Goal: Information Seeking & Learning: Learn about a topic

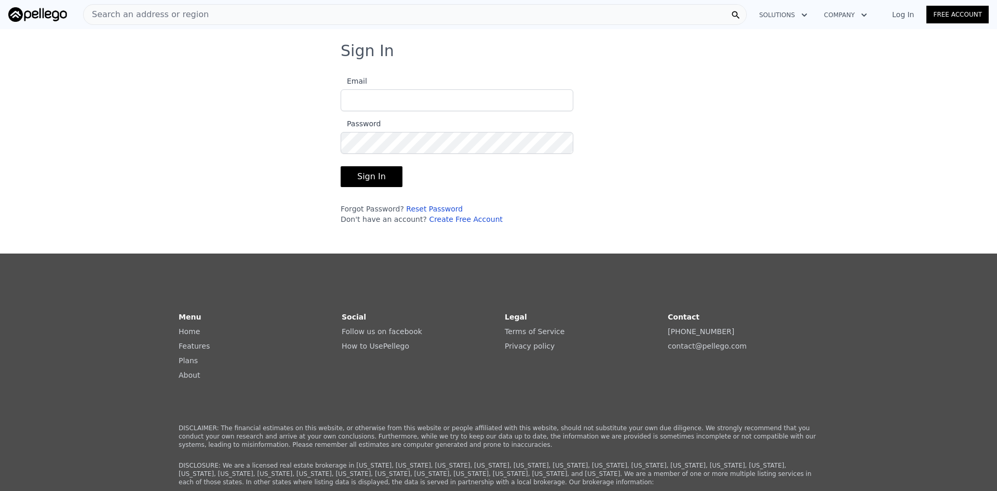
type input "jwil3@sbcglobal.net"
click at [354, 174] on button "Sign In" at bounding box center [372, 176] width 62 height 21
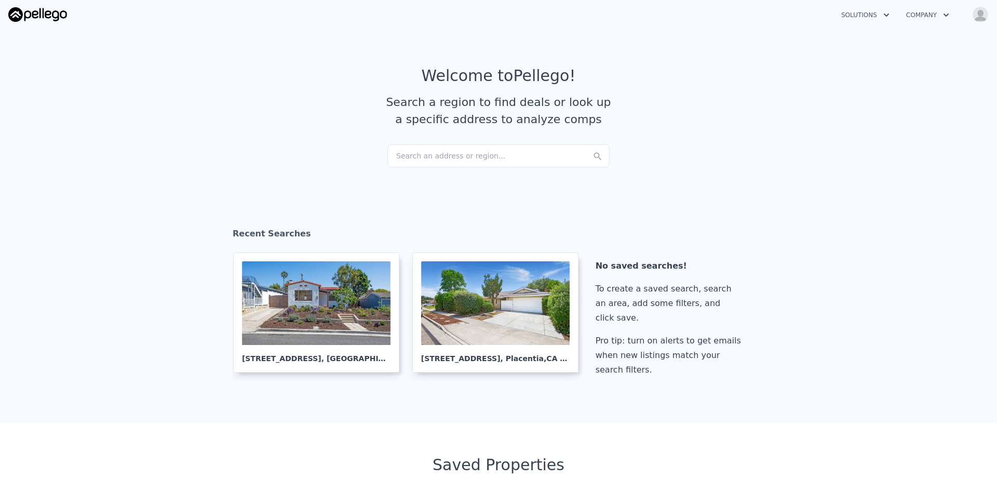
click at [428, 160] on div "Search an address or region..." at bounding box center [498, 155] width 222 height 23
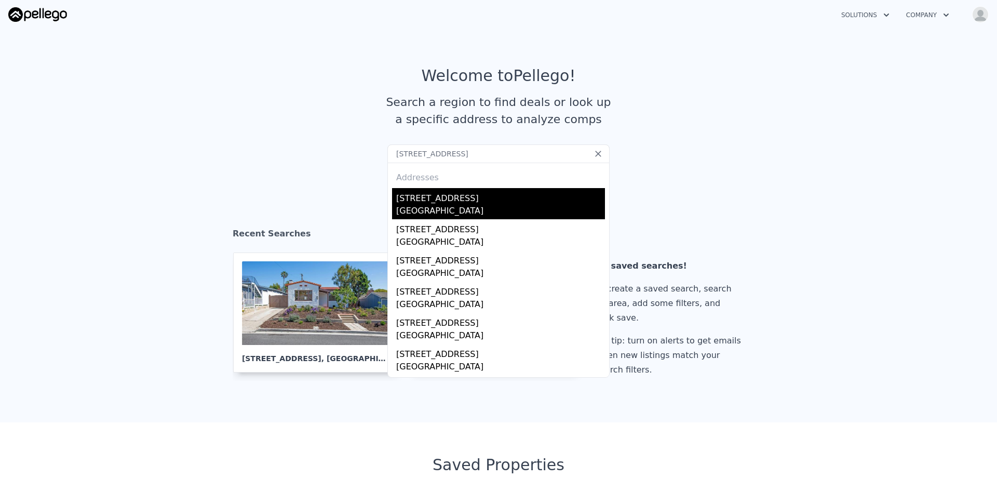
type input "840 Grandview, Fullerton, CA 92832"
click at [460, 210] on div "Fullerton, CA 92832" at bounding box center [500, 212] width 209 height 15
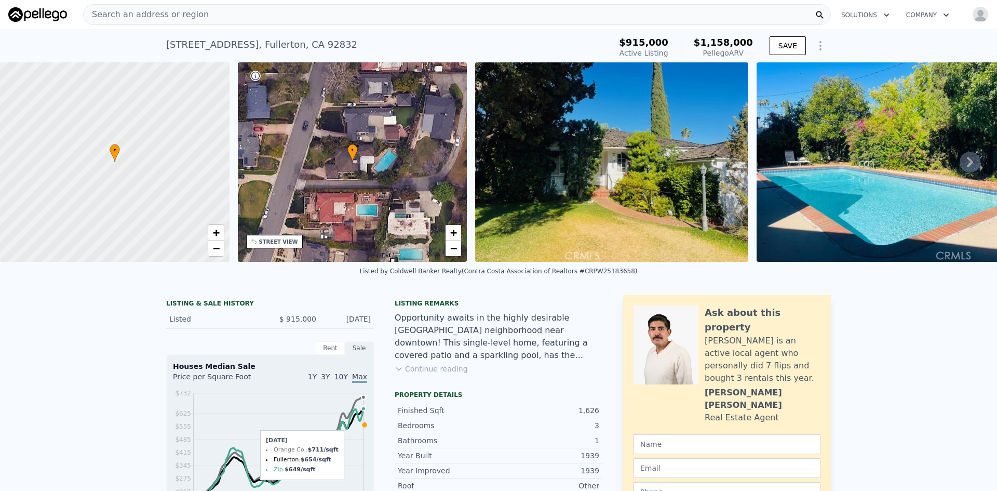
click at [181, 15] on span "Search an address or region" at bounding box center [146, 14] width 125 height 12
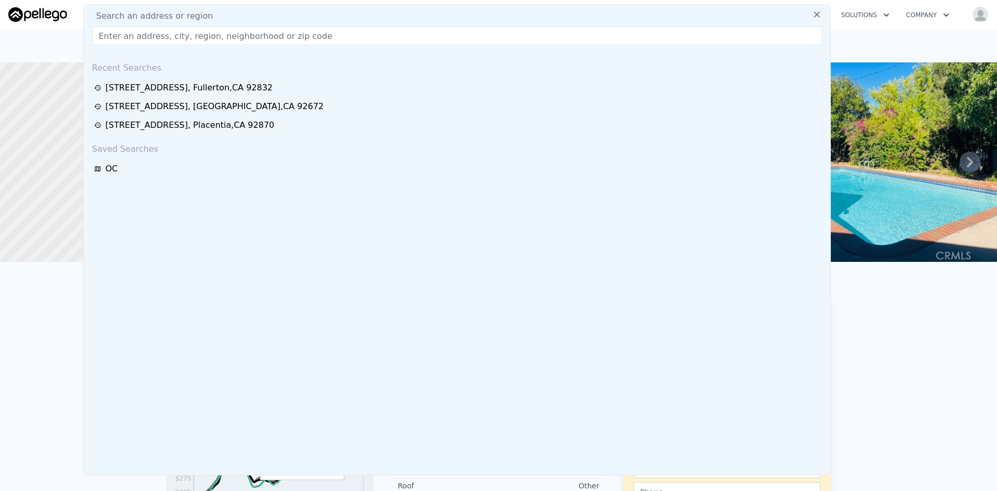
drag, startPoint x: 181, startPoint y: 15, endPoint x: 158, endPoint y: 35, distance: 30.2
paste input "34182 Camino El Molino, Dana Point 92624"
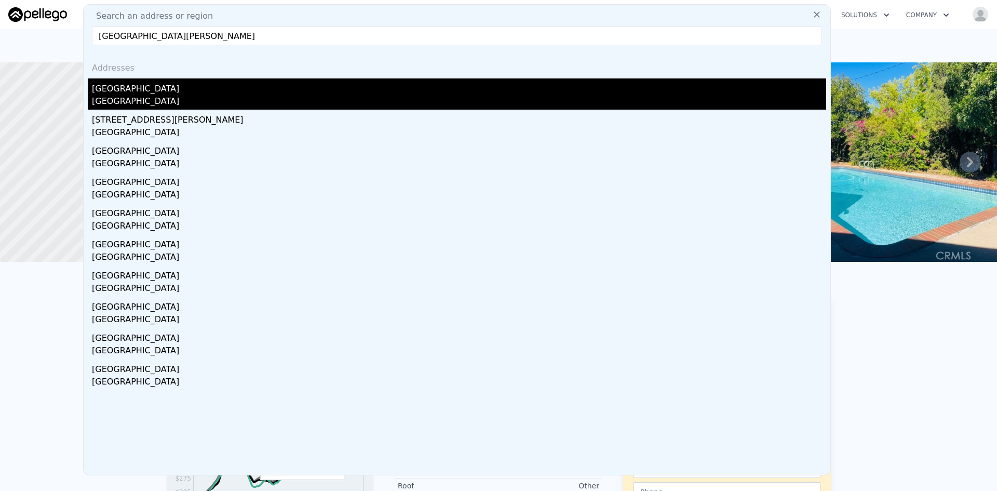
type input "34182 Camino El Molino, Dana Point 92624"
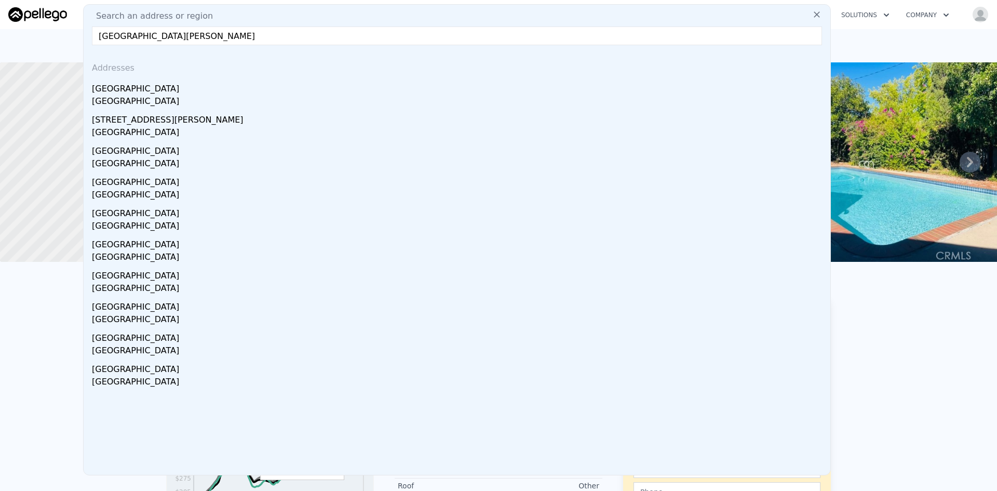
drag, startPoint x: 159, startPoint y: 93, endPoint x: 253, endPoint y: 119, distance: 97.4
click at [159, 93] on div "[GEOGRAPHIC_DATA]" at bounding box center [459, 86] width 734 height 17
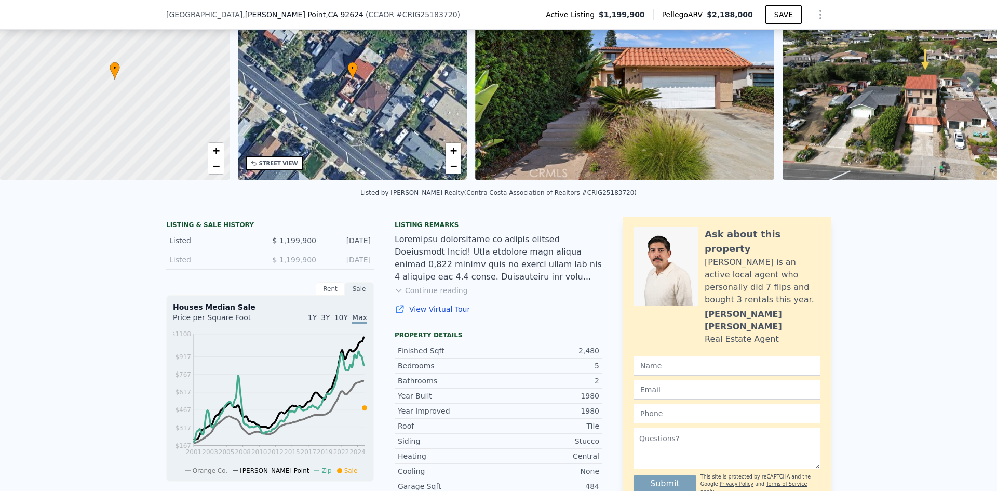
scroll to position [4, 0]
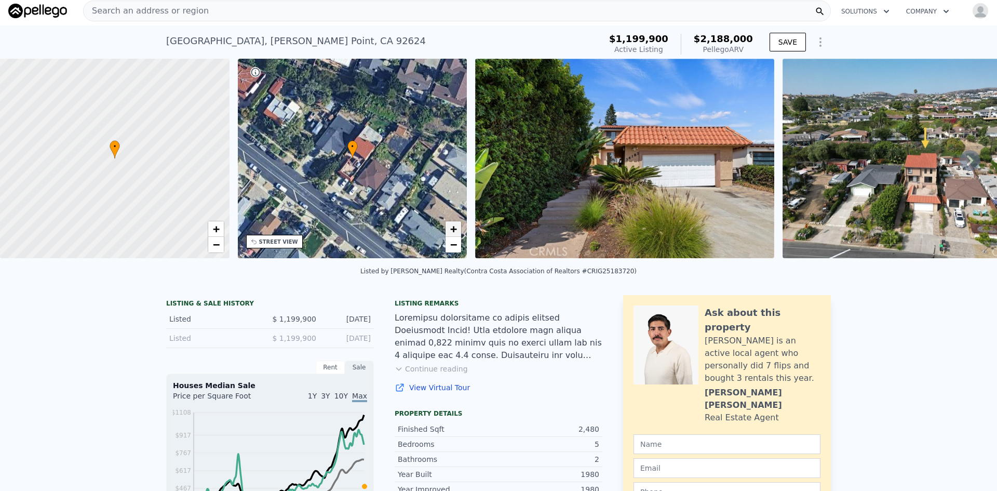
click at [456, 231] on span "+" at bounding box center [453, 228] width 7 height 13
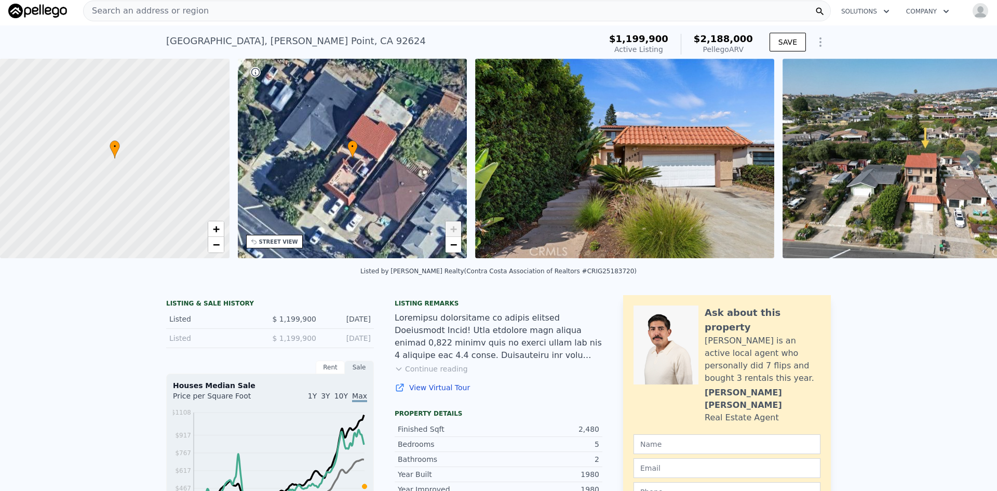
click at [456, 231] on span "+" at bounding box center [453, 228] width 7 height 13
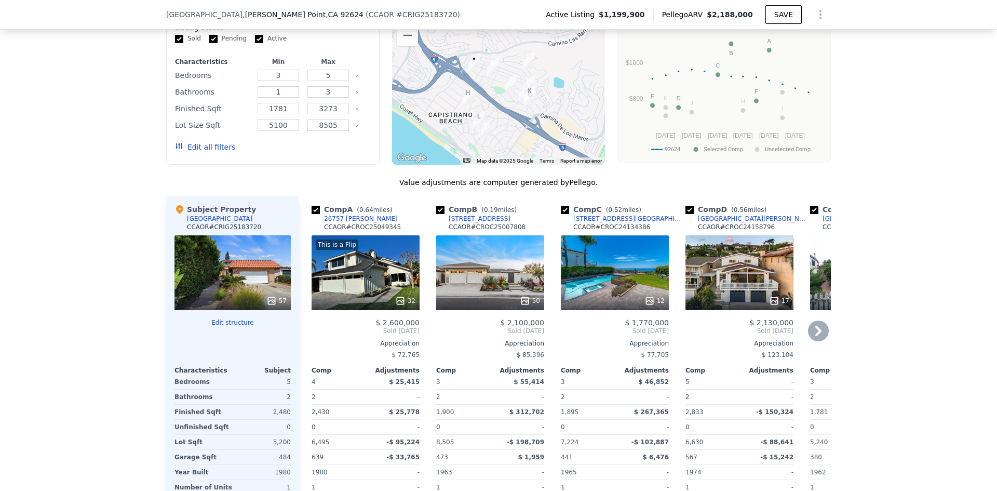
scroll to position [922, 0]
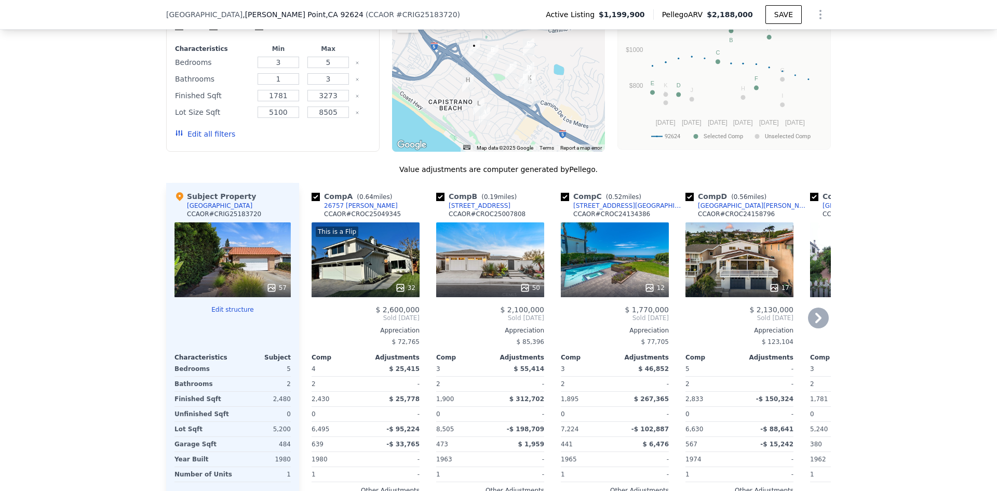
click at [818, 316] on icon at bounding box center [818, 317] width 21 height 21
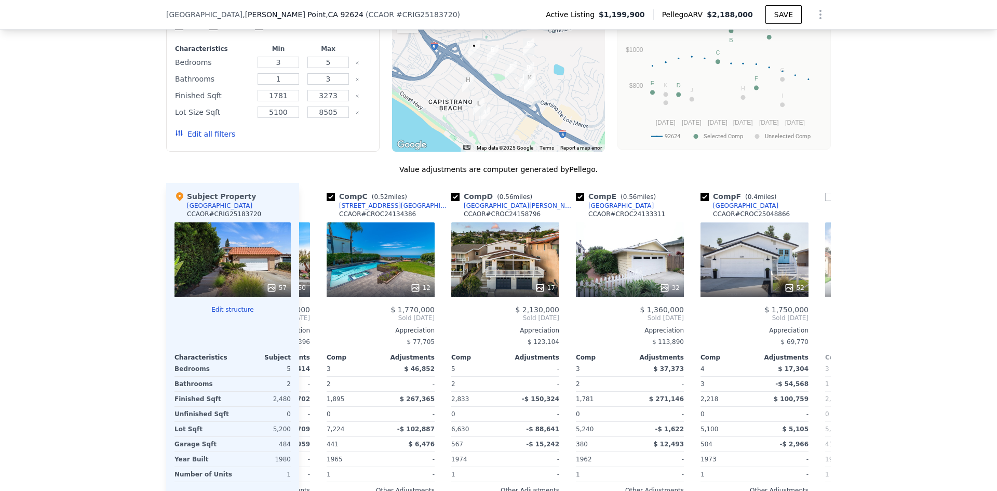
scroll to position [0, 249]
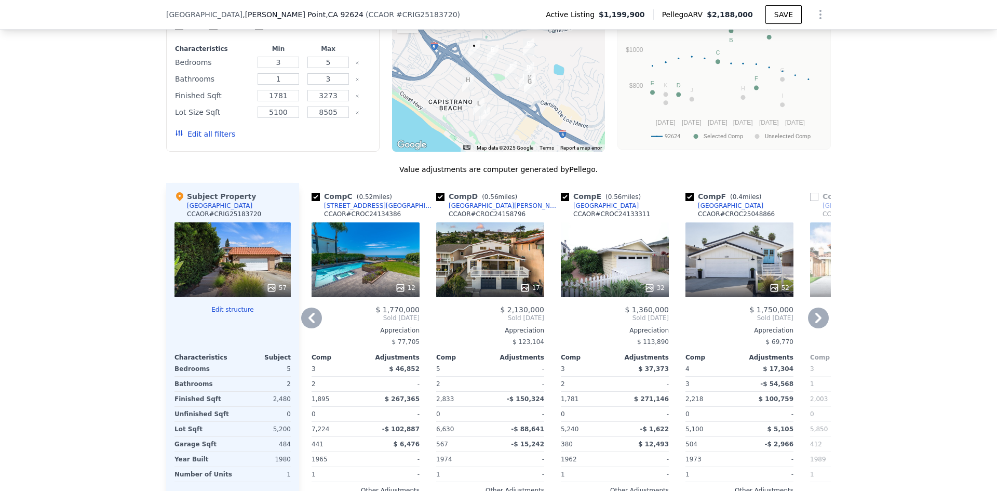
click at [818, 316] on icon at bounding box center [818, 317] width 21 height 21
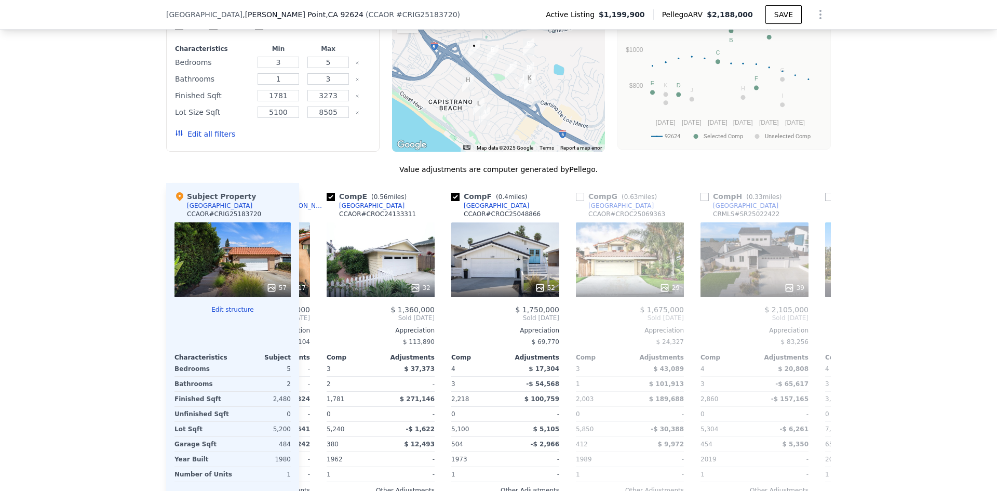
scroll to position [0, 498]
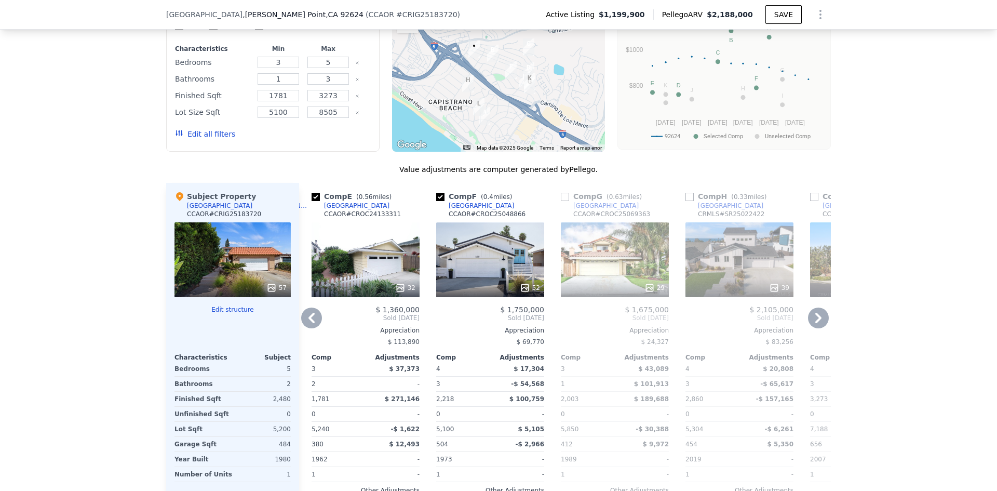
click at [818, 316] on icon at bounding box center [818, 317] width 21 height 21
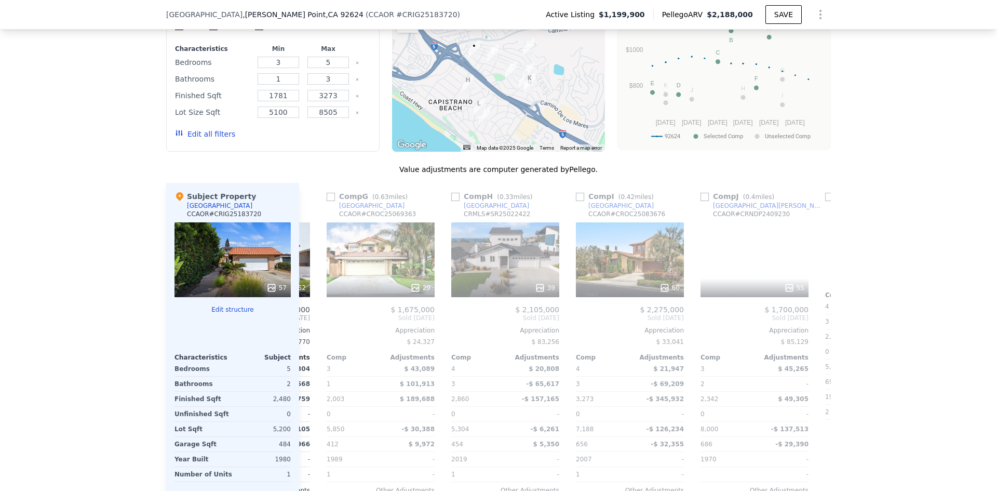
scroll to position [0, 748]
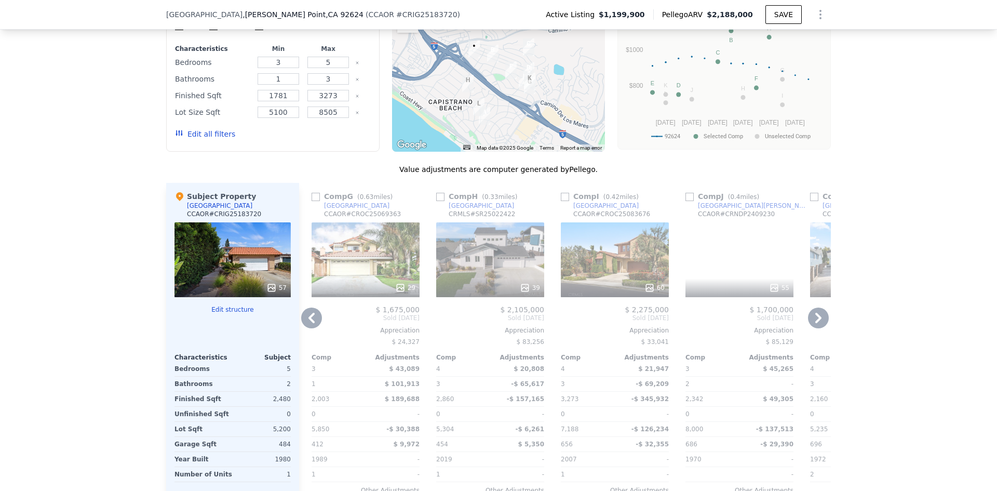
click at [818, 316] on icon at bounding box center [818, 317] width 21 height 21
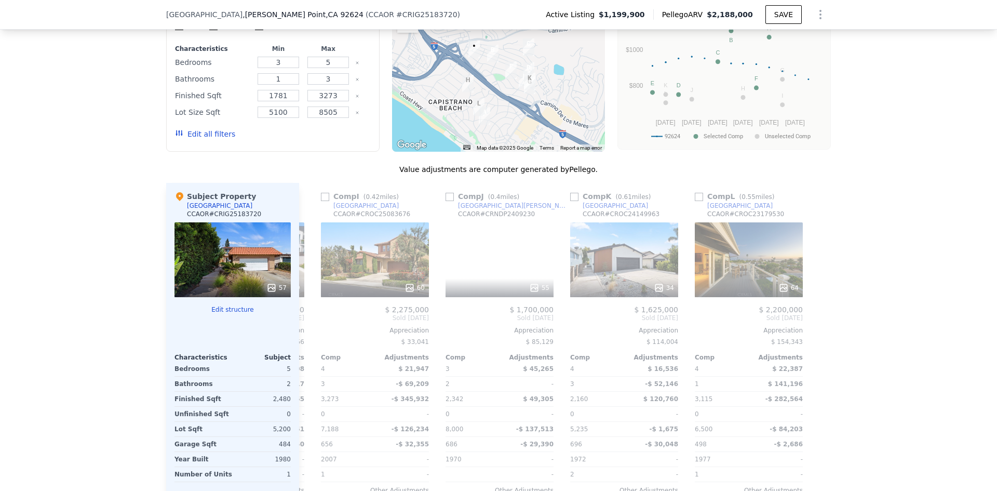
scroll to position [0, 988]
click at [818, 316] on div at bounding box center [822, 357] width 17 height 349
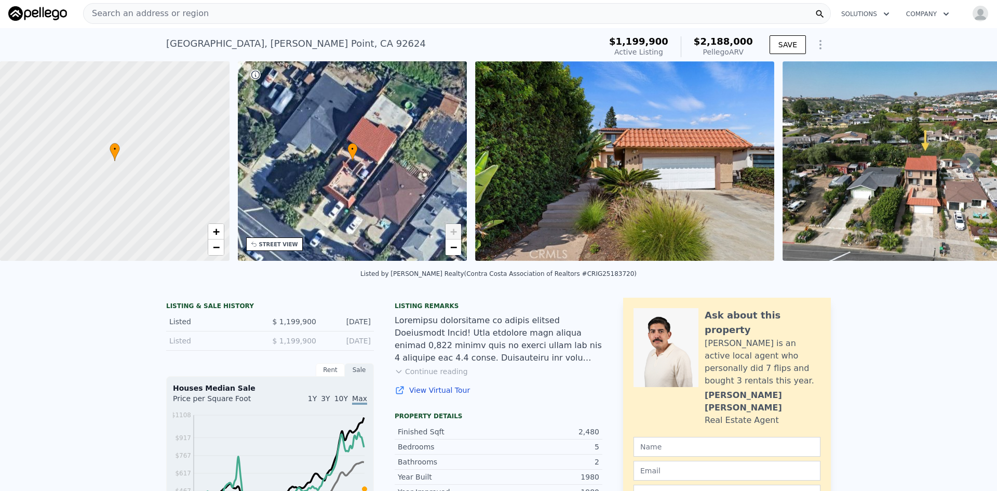
scroll to position [0, 0]
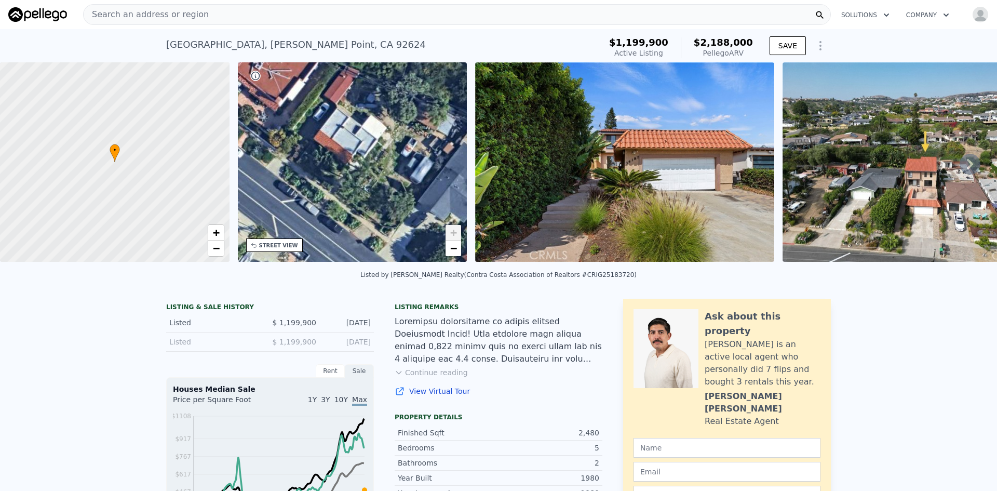
drag, startPoint x: 330, startPoint y: 161, endPoint x: 475, endPoint y: 231, distance: 160.7
click at [475, 231] on div "• + − • + − STREET VIEW Loading... SATELLITE VIEW" at bounding box center [498, 163] width 997 height 203
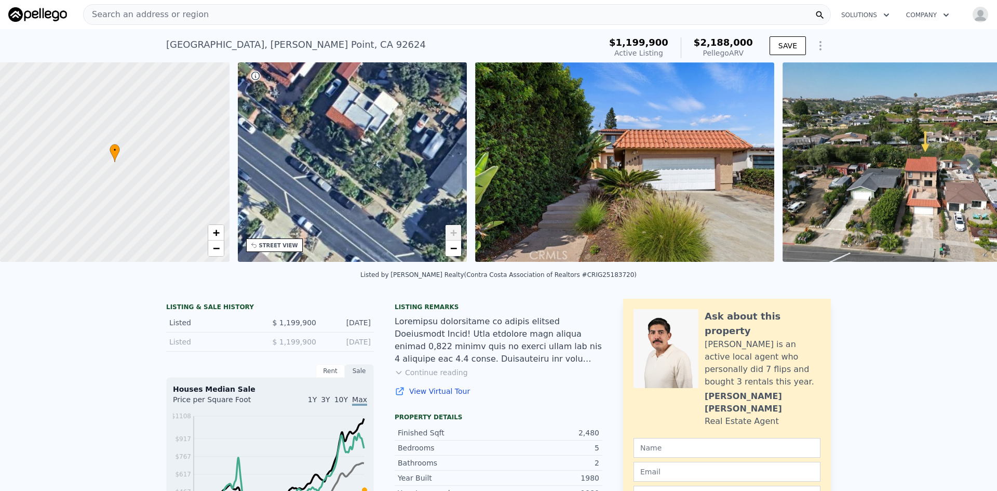
drag, startPoint x: 395, startPoint y: 172, endPoint x: 401, endPoint y: 146, distance: 26.6
click at [401, 146] on div "• + −" at bounding box center [352, 161] width 229 height 199
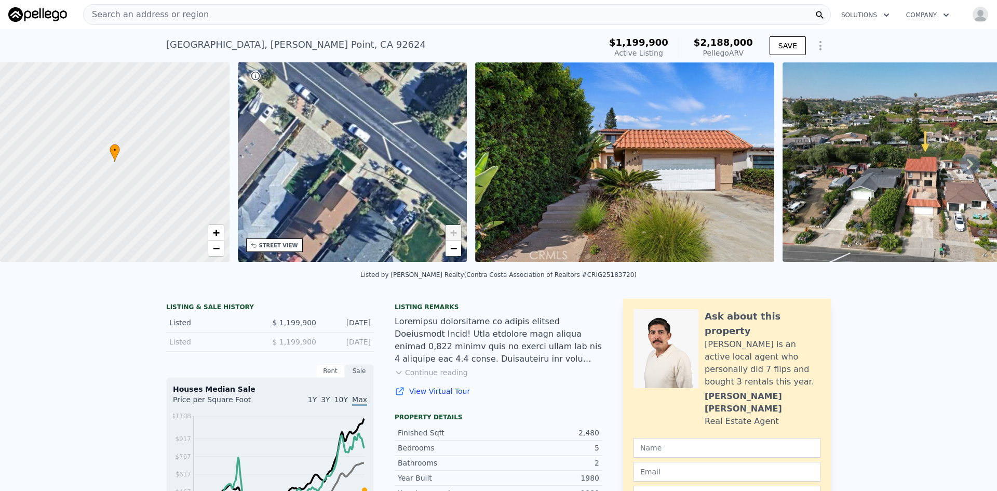
drag, startPoint x: 426, startPoint y: 238, endPoint x: 422, endPoint y: 103, distance: 135.6
click at [422, 103] on div "• + −" at bounding box center [352, 161] width 229 height 199
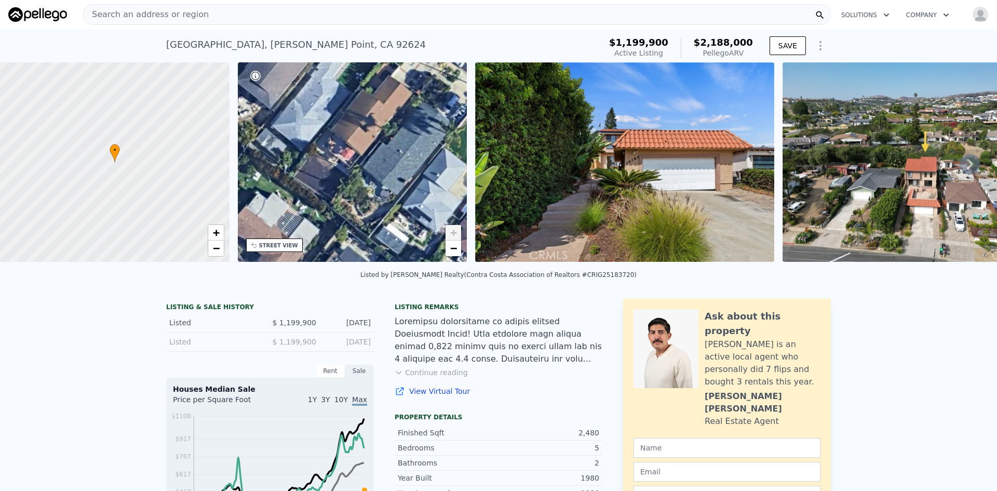
drag, startPoint x: 368, startPoint y: 211, endPoint x: 422, endPoint y: 107, distance: 117.3
click at [422, 107] on div "• + −" at bounding box center [352, 161] width 229 height 199
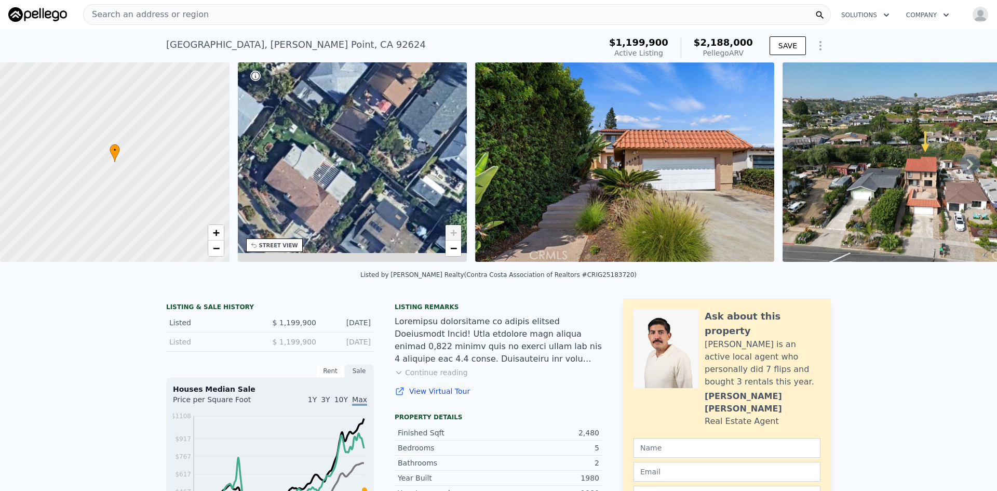
drag, startPoint x: 378, startPoint y: 207, endPoint x: 435, endPoint y: 137, distance: 89.7
click at [434, 138] on div "• + −" at bounding box center [352, 161] width 229 height 199
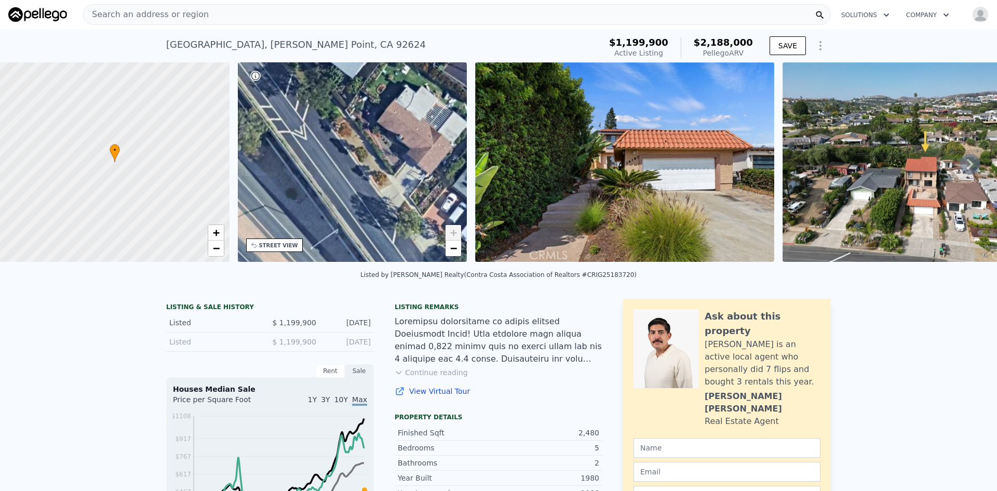
drag, startPoint x: 364, startPoint y: 197, endPoint x: 457, endPoint y: 160, distance: 99.3
click at [457, 160] on div "• + −" at bounding box center [352, 161] width 229 height 199
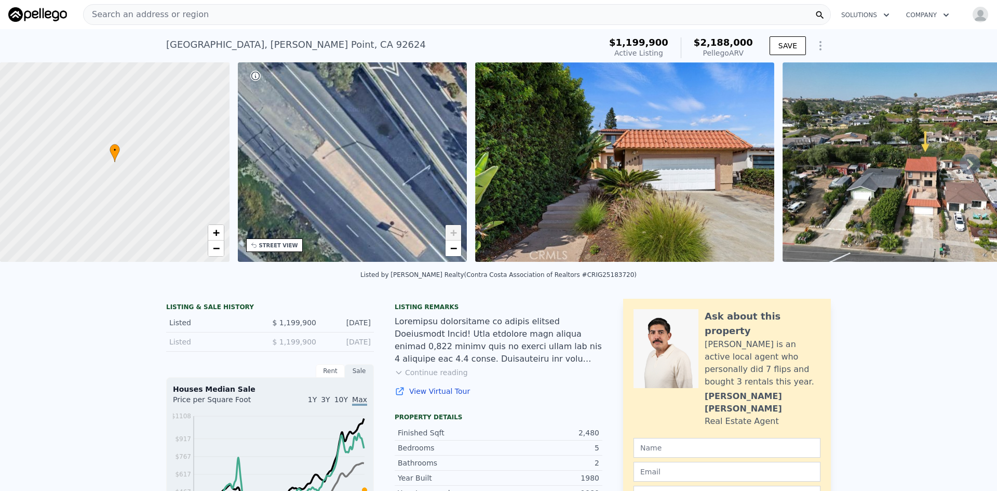
drag, startPoint x: 381, startPoint y: 184, endPoint x: 472, endPoint y: 120, distance: 111.9
click at [472, 120] on div "• + − • + − STREET VIEW Loading... SATELLITE VIEW" at bounding box center [498, 163] width 997 height 203
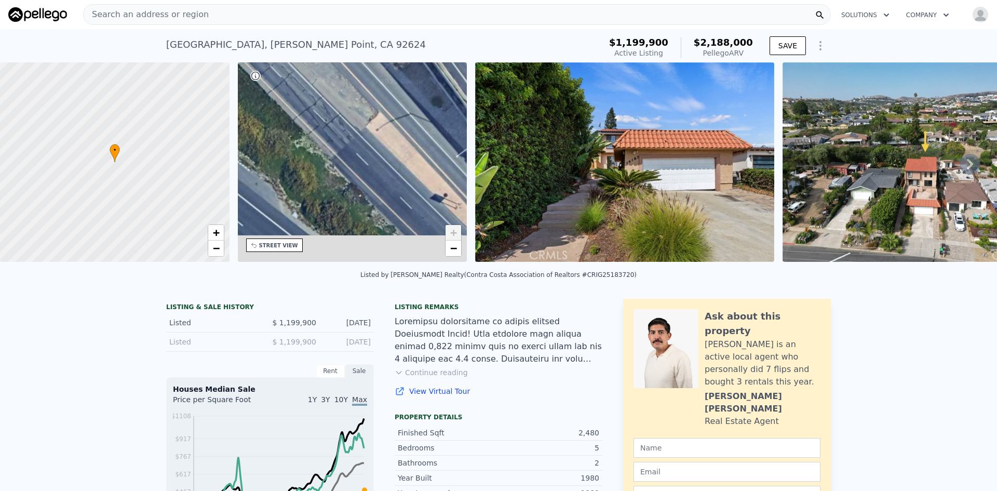
drag, startPoint x: 385, startPoint y: 168, endPoint x: 475, endPoint y: 118, distance: 102.7
click at [469, 122] on div "• + − • + − STREET VIEW Loading... SATELLITE VIEW" at bounding box center [498, 163] width 997 height 203
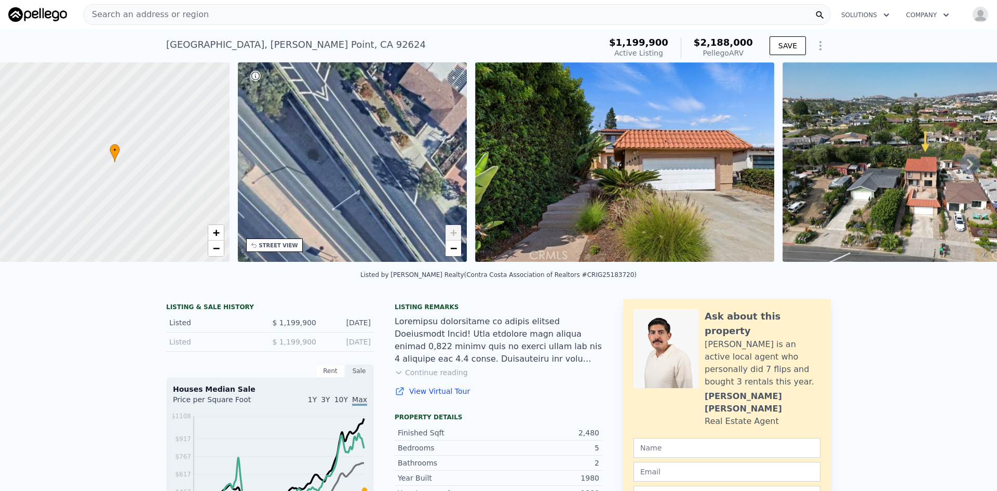
drag, startPoint x: 398, startPoint y: 173, endPoint x: 228, endPoint y: 254, distance: 188.3
click at [229, 253] on div "• + − • + − STREET VIEW Loading... SATELLITE VIEW" at bounding box center [498, 163] width 997 height 203
drag, startPoint x: 368, startPoint y: 181, endPoint x: 300, endPoint y: 236, distance: 88.2
click at [304, 228] on div "• + −" at bounding box center [352, 161] width 229 height 199
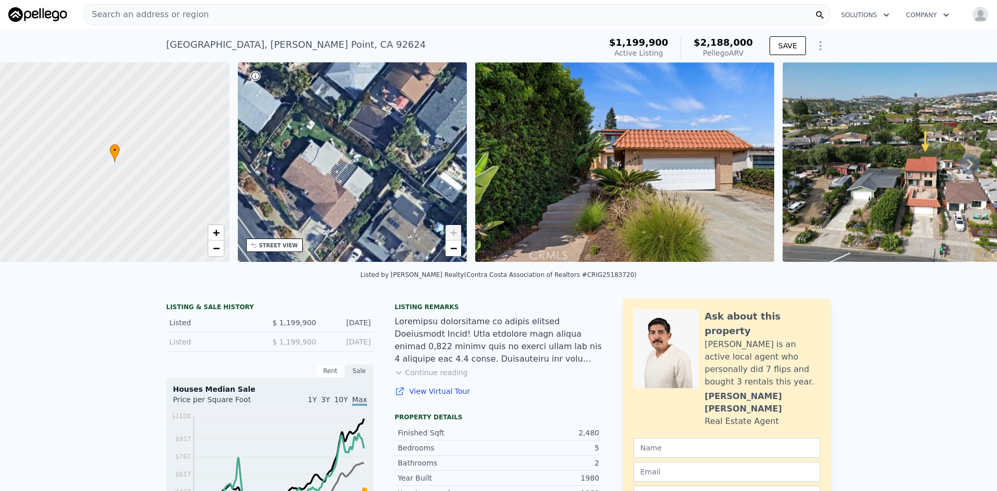
drag, startPoint x: 389, startPoint y: 190, endPoint x: 311, endPoint y: 253, distance: 100.8
click at [298, 265] on div "• + − • + − STREET VIEW Loading... SATELLITE VIEW" at bounding box center [498, 163] width 997 height 203
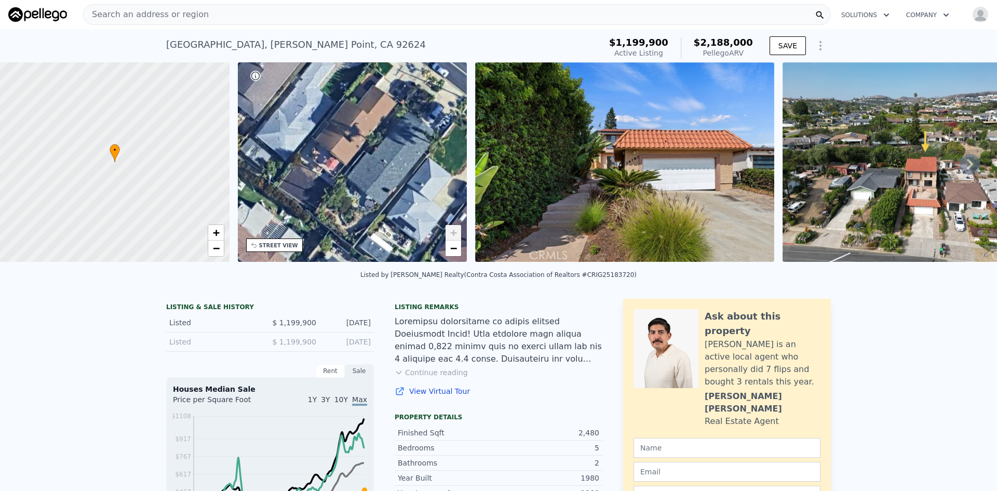
drag, startPoint x: 384, startPoint y: 201, endPoint x: 328, endPoint y: 239, distance: 68.0
click at [331, 236] on div "• + −" at bounding box center [352, 161] width 229 height 199
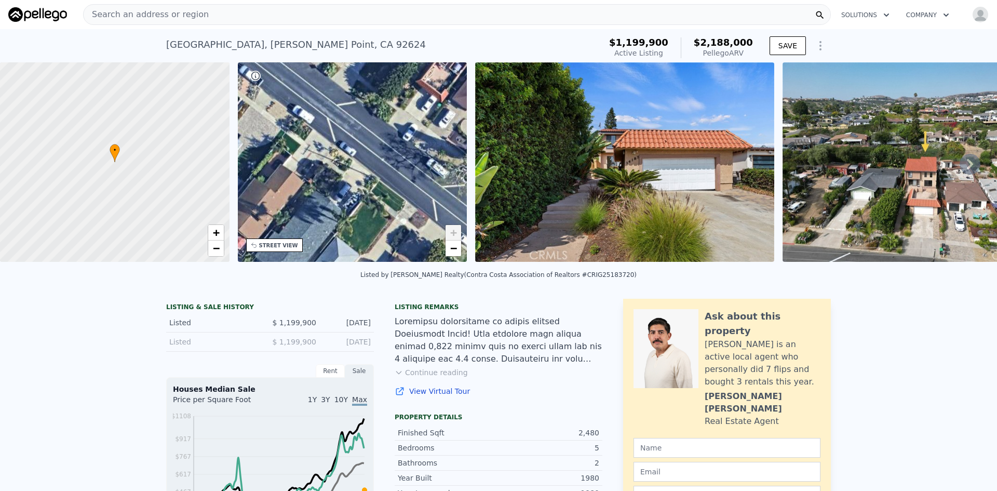
drag, startPoint x: 374, startPoint y: 198, endPoint x: 306, endPoint y: 271, distance: 99.6
click at [306, 265] on div "• + − • + − STREET VIEW Loading... SATELLITE VIEW" at bounding box center [498, 163] width 997 height 203
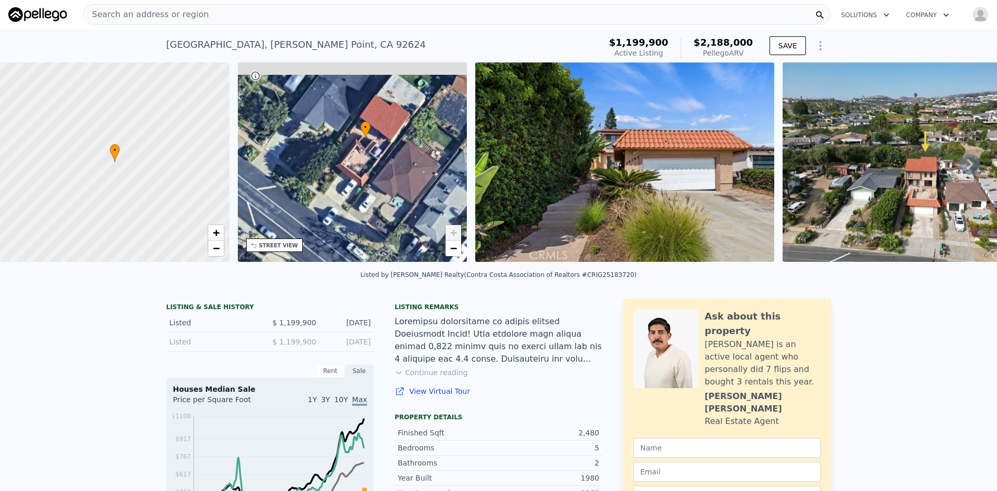
drag, startPoint x: 390, startPoint y: 193, endPoint x: 342, endPoint y: 234, distance: 63.0
click at [342, 234] on div "• + −" at bounding box center [352, 161] width 229 height 199
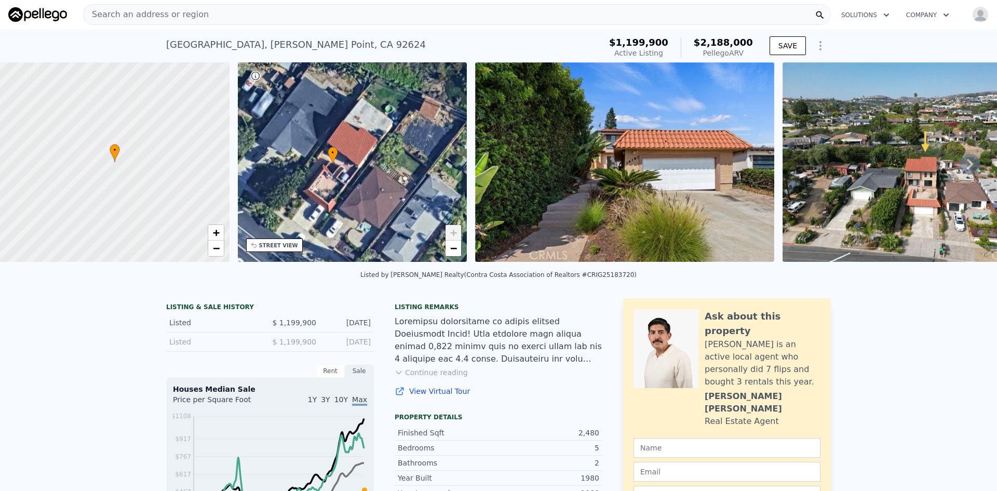
click at [861, 288] on div "Listed by Keller Williams Realty (Contra Costa Association of Realtors #CRIG251…" at bounding box center [498, 277] width 997 height 25
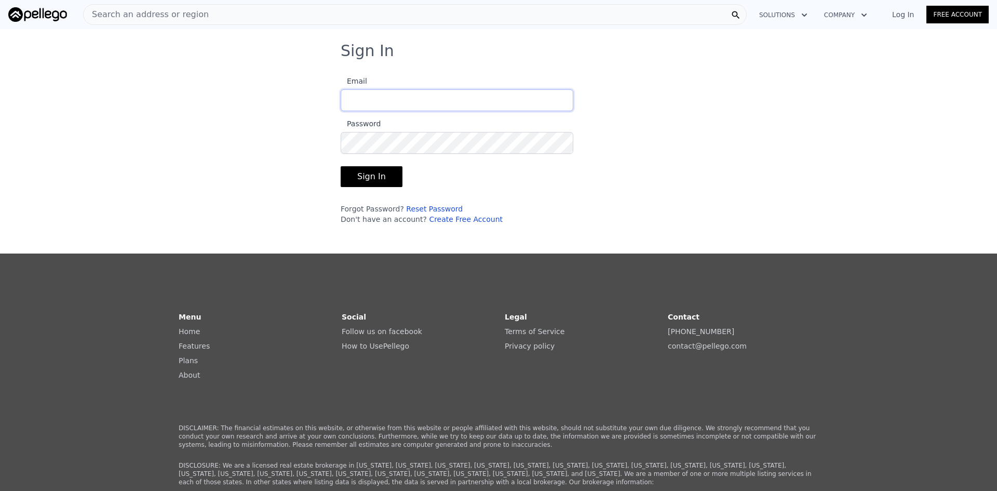
type input "jwil3@sbcglobal.net"
click at [360, 185] on button "Sign In" at bounding box center [372, 176] width 62 height 21
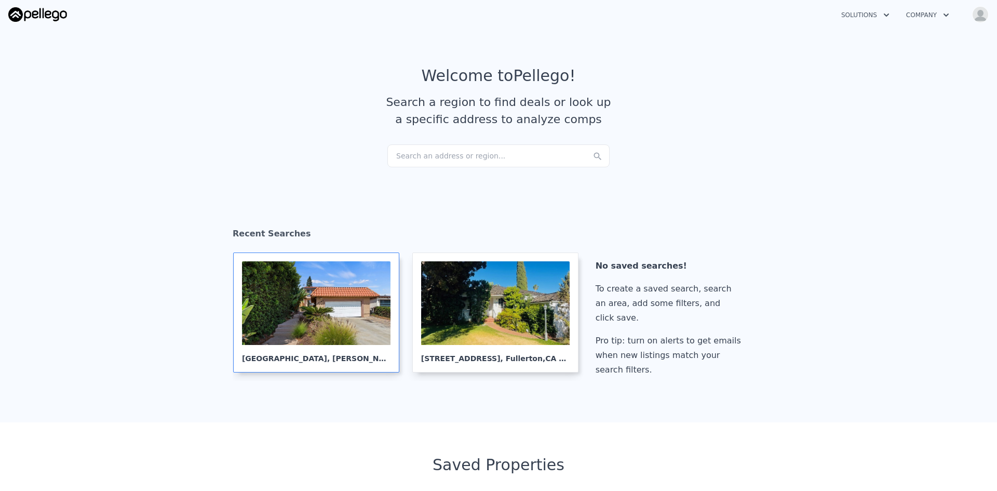
click at [322, 308] on div at bounding box center [316, 303] width 148 height 84
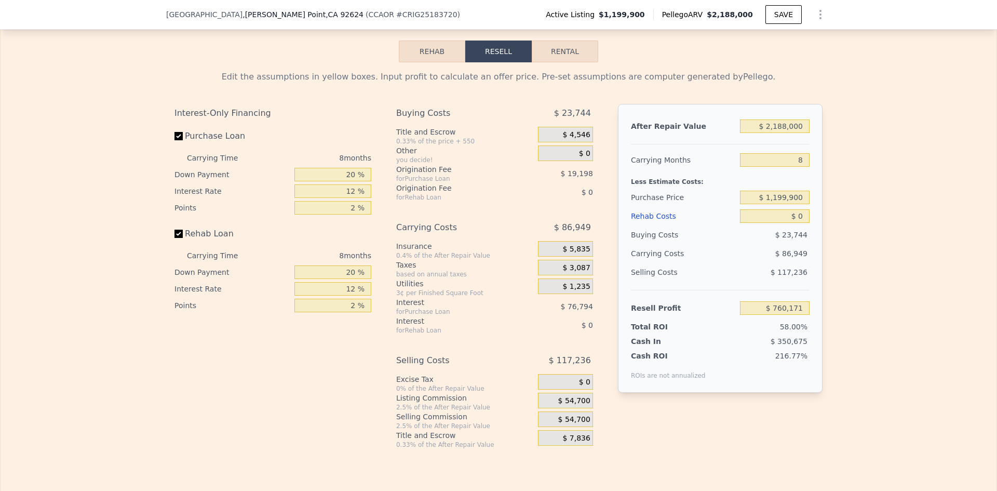
scroll to position [1528, 0]
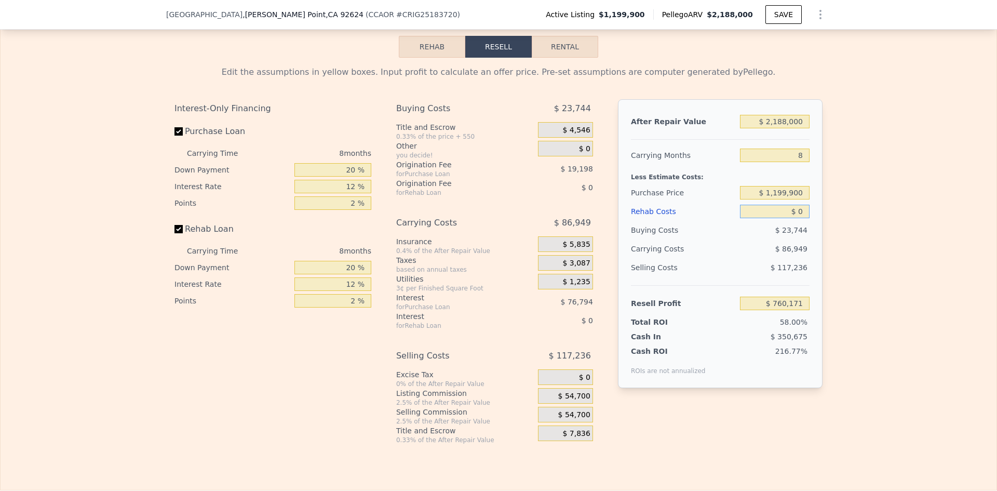
drag, startPoint x: 802, startPoint y: 217, endPoint x: 751, endPoint y: 215, distance: 51.4
click at [753, 215] on input "$ 0" at bounding box center [775, 211] width 70 height 13
type input "$ 1"
type input "$ 760,170"
type input "$ 10"
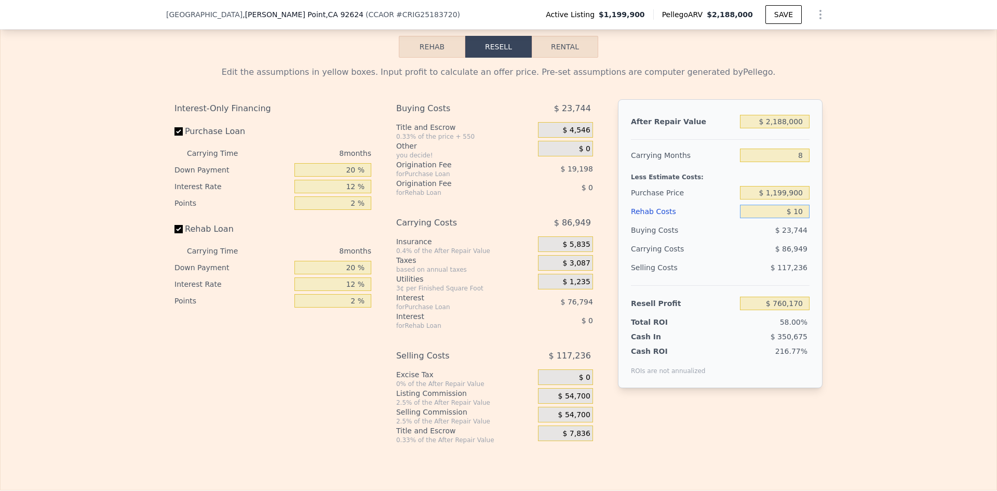
type input "$ 760,161"
type input "$ 100"
type input "$ 760,061"
type input "$ 1,000"
type input "$ 759,091"
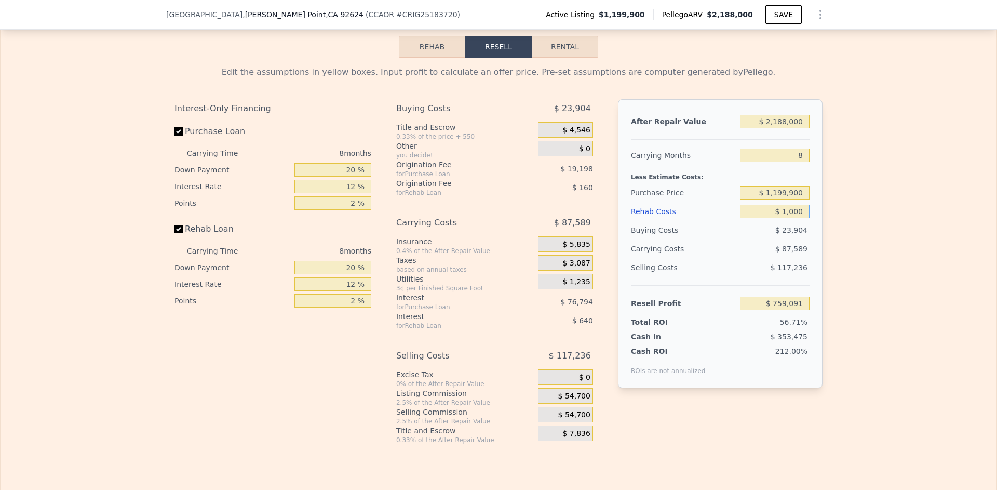
type input "$ 10,000"
type input "$ 749,371"
type input "$ 100,000"
type input "$ 652,171"
type input "$ 100,000"
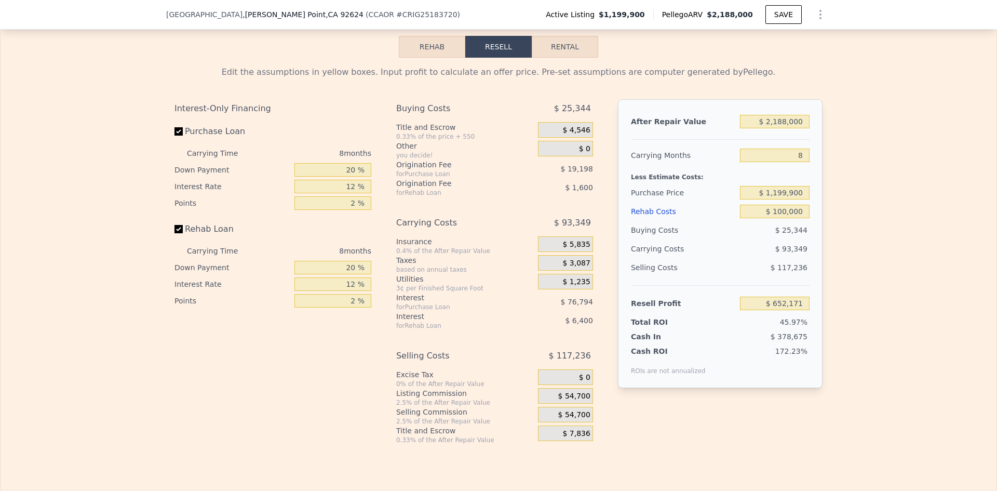
click at [719, 274] on div "Selling Costs" at bounding box center [683, 267] width 105 height 19
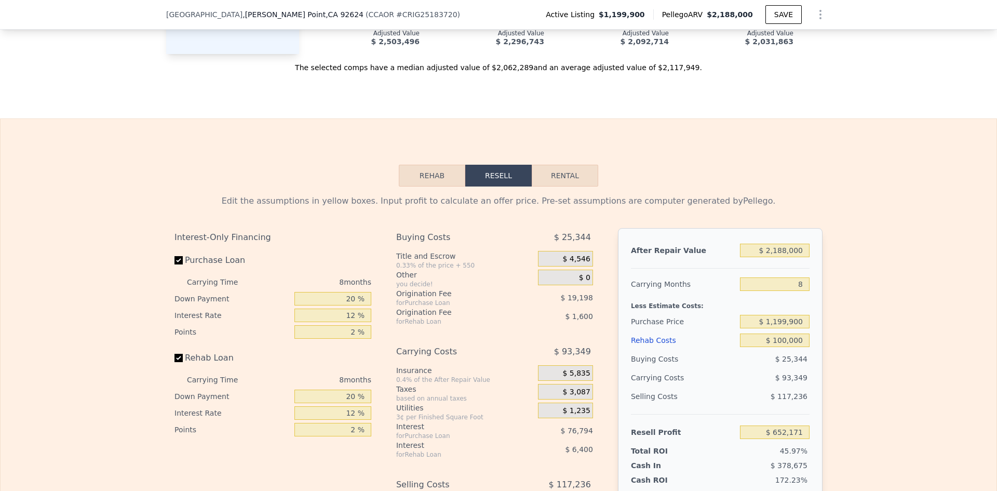
scroll to position [1398, 0]
click at [568, 184] on button "Rental" at bounding box center [565, 177] width 66 height 22
select select "30"
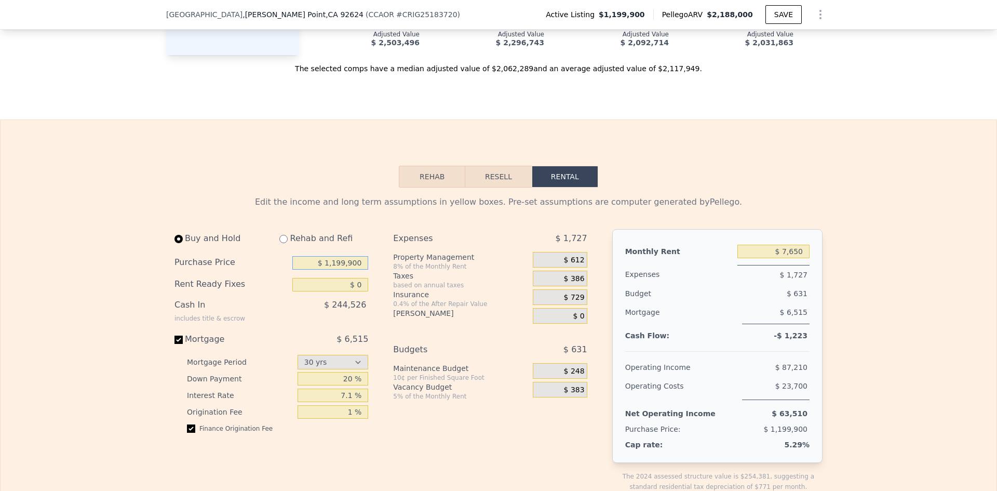
drag, startPoint x: 359, startPoint y: 268, endPoint x: 334, endPoint y: 267, distance: 25.5
click at [334, 267] on input "$ 1,199,900" at bounding box center [330, 262] width 76 height 13
type input "$ 1,000,000"
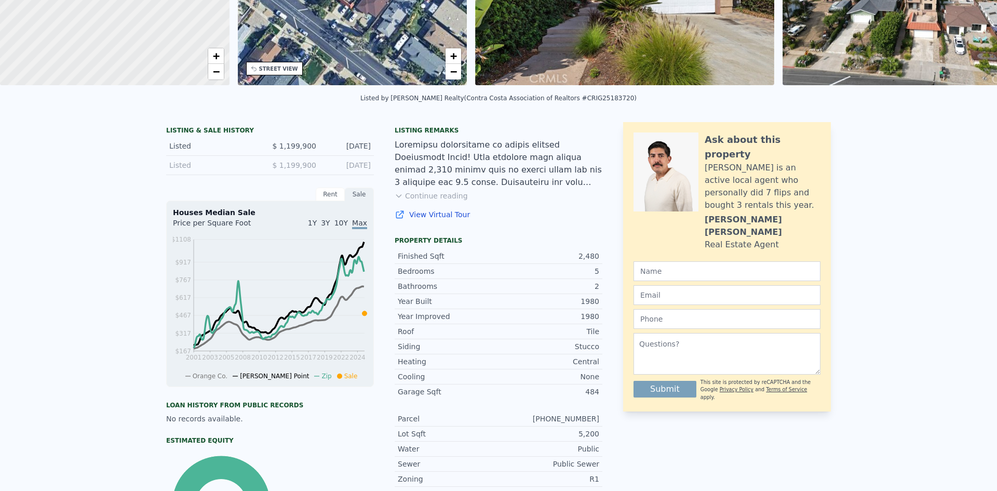
scroll to position [0, 0]
